Goal: Transaction & Acquisition: Book appointment/travel/reservation

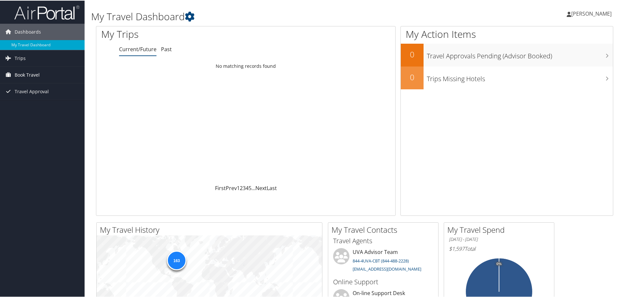
click at [27, 71] on span "Book Travel" at bounding box center [27, 74] width 25 height 16
click at [29, 107] on link "Book/Manage Online Trips" at bounding box center [42, 107] width 85 height 10
